Goal: Browse casually

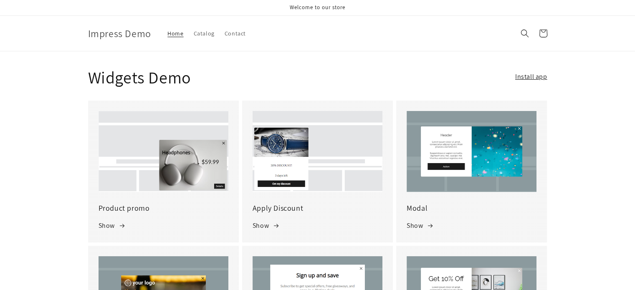
click at [161, 157] on img at bounding box center [164, 151] width 130 height 81
click at [105, 228] on link "Show" at bounding box center [113, 226] width 28 height 12
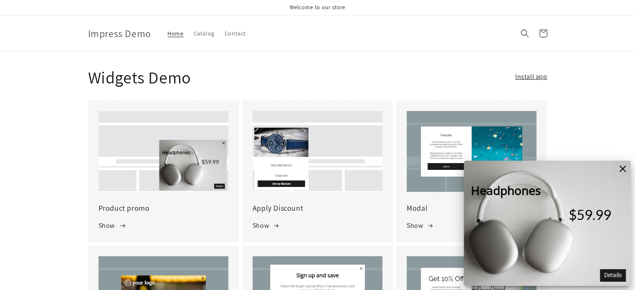
click at [105, 228] on link "Show" at bounding box center [113, 226] width 28 height 12
click at [260, 230] on link "Show" at bounding box center [267, 226] width 28 height 12
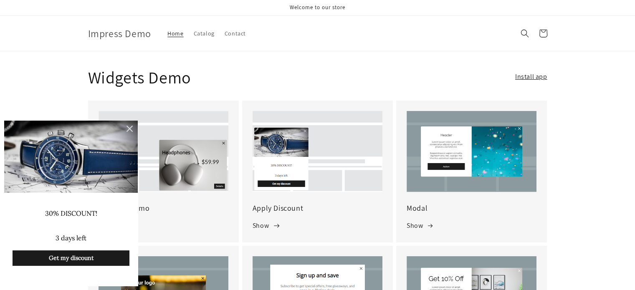
click at [260, 230] on link "Show" at bounding box center [267, 226] width 28 height 12
click at [127, 128] on icon at bounding box center [129, 129] width 10 height 10
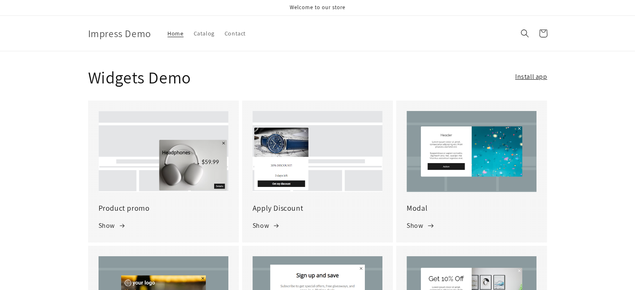
click at [414, 225] on link "Show" at bounding box center [421, 226] width 28 height 12
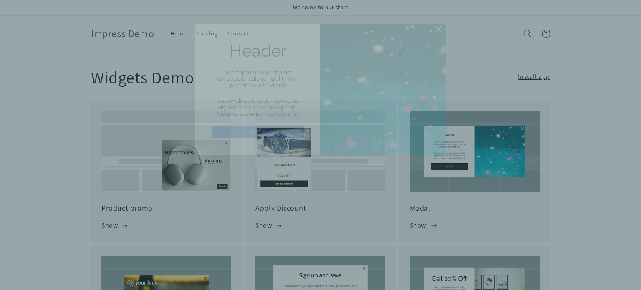
click at [414, 225] on div at bounding box center [320, 145] width 641 height 290
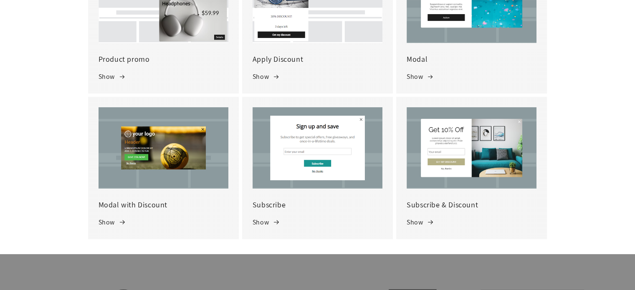
scroll to position [150, 0]
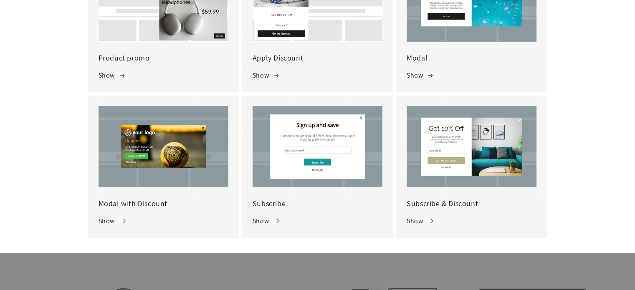
click at [112, 223] on link "Show" at bounding box center [113, 221] width 28 height 12
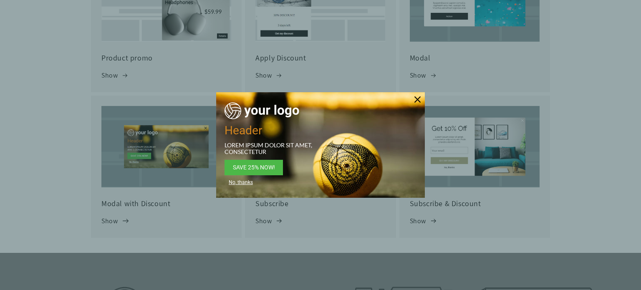
click at [112, 223] on div at bounding box center [320, 145] width 641 height 290
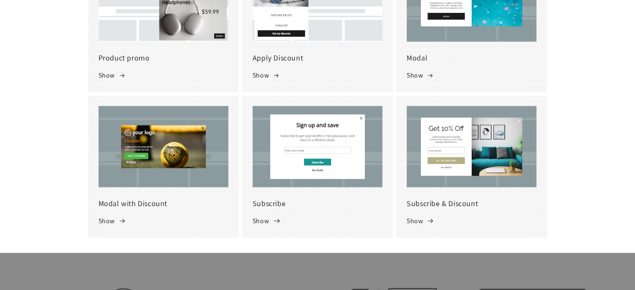
click at [273, 221] on link "Show" at bounding box center [267, 221] width 28 height 12
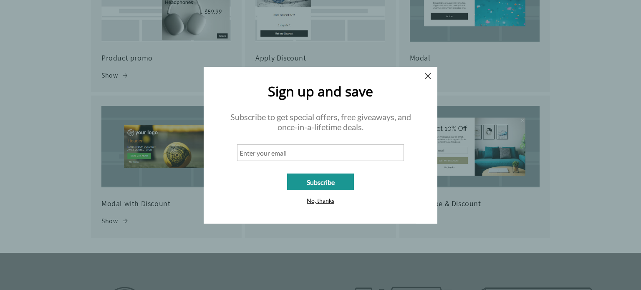
click at [317, 200] on span "No, thanks" at bounding box center [321, 200] width 28 height 7
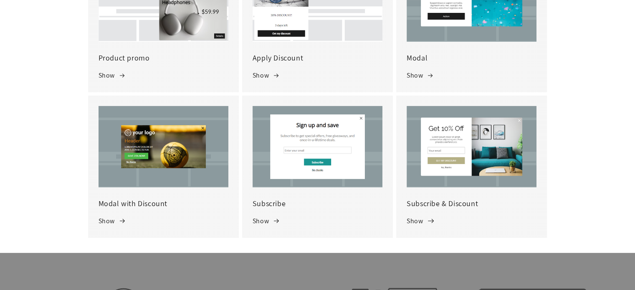
click at [424, 220] on link "Show" at bounding box center [421, 221] width 28 height 12
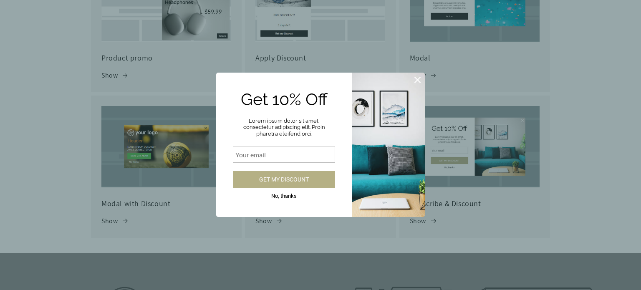
click at [258, 156] on input at bounding box center [284, 154] width 102 height 17
type input "sountharya88@gmail.com"
click at [294, 177] on span "Get my discount" at bounding box center [284, 179] width 50 height 7
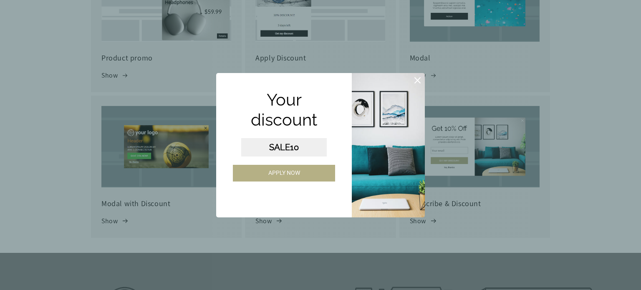
click at [274, 102] on div "Your discount" at bounding box center [284, 110] width 102 height 40
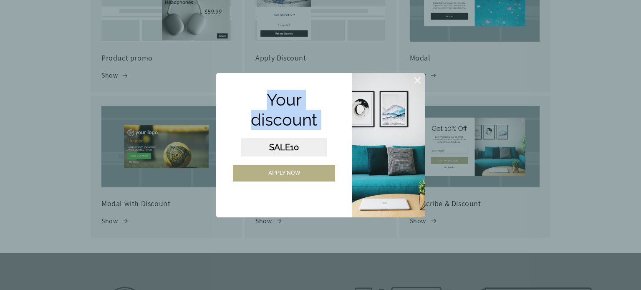
click at [274, 102] on div "Your discount" at bounding box center [284, 110] width 102 height 40
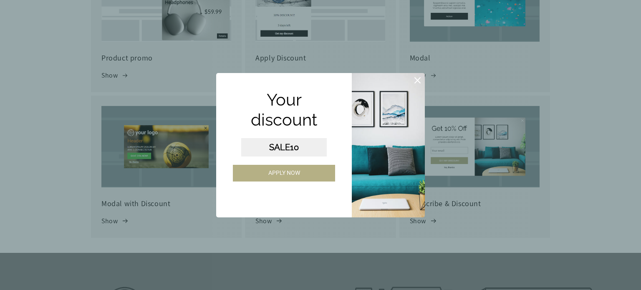
click at [288, 148] on div "SALE10" at bounding box center [284, 147] width 86 height 18
click at [416, 83] on icon at bounding box center [418, 80] width 10 height 10
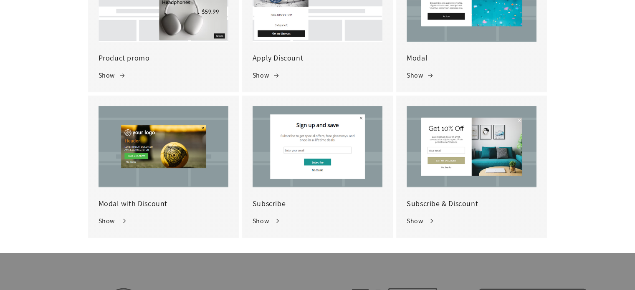
click at [110, 223] on link "Show" at bounding box center [113, 221] width 28 height 12
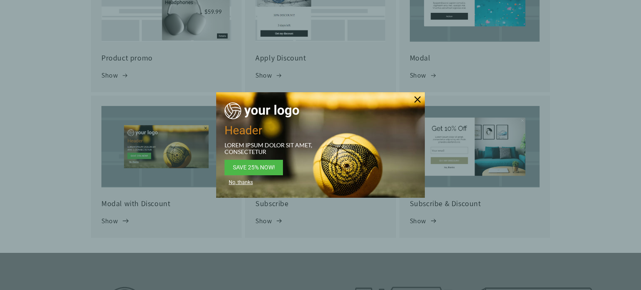
click at [110, 223] on div at bounding box center [320, 145] width 641 height 290
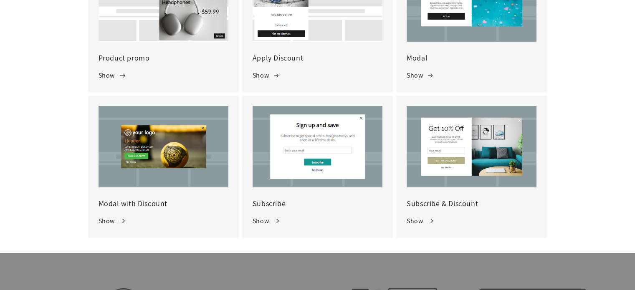
click at [105, 79] on link "Show" at bounding box center [113, 76] width 28 height 12
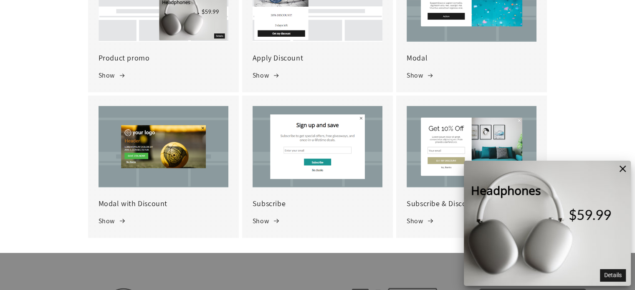
click at [622, 168] on icon at bounding box center [623, 169] width 6 height 6
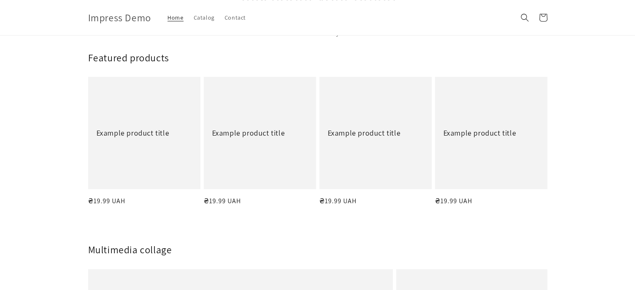
scroll to position [735, 0]
click at [145, 137] on link "Example product title" at bounding box center [144, 133] width 96 height 10
click at [254, 137] on link "Example product title" at bounding box center [260, 133] width 96 height 10
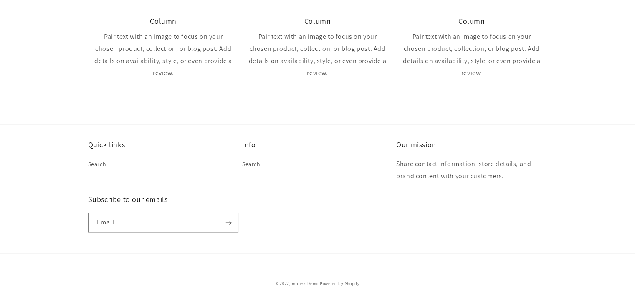
scroll to position [1353, 0]
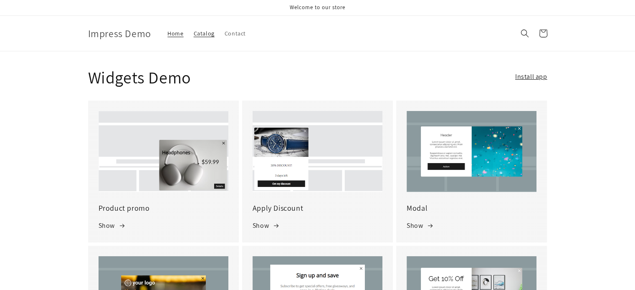
click at [215, 32] on span "Catalog" at bounding box center [204, 34] width 21 height 8
click at [109, 33] on span "Impress Demo" at bounding box center [119, 33] width 63 height 13
click at [58, 147] on div "Widgets Demo Install app Product promo Show Apply Discount Show Modal Show Moda…" at bounding box center [317, 227] width 635 height 352
